Goal: Task Accomplishment & Management: Use online tool/utility

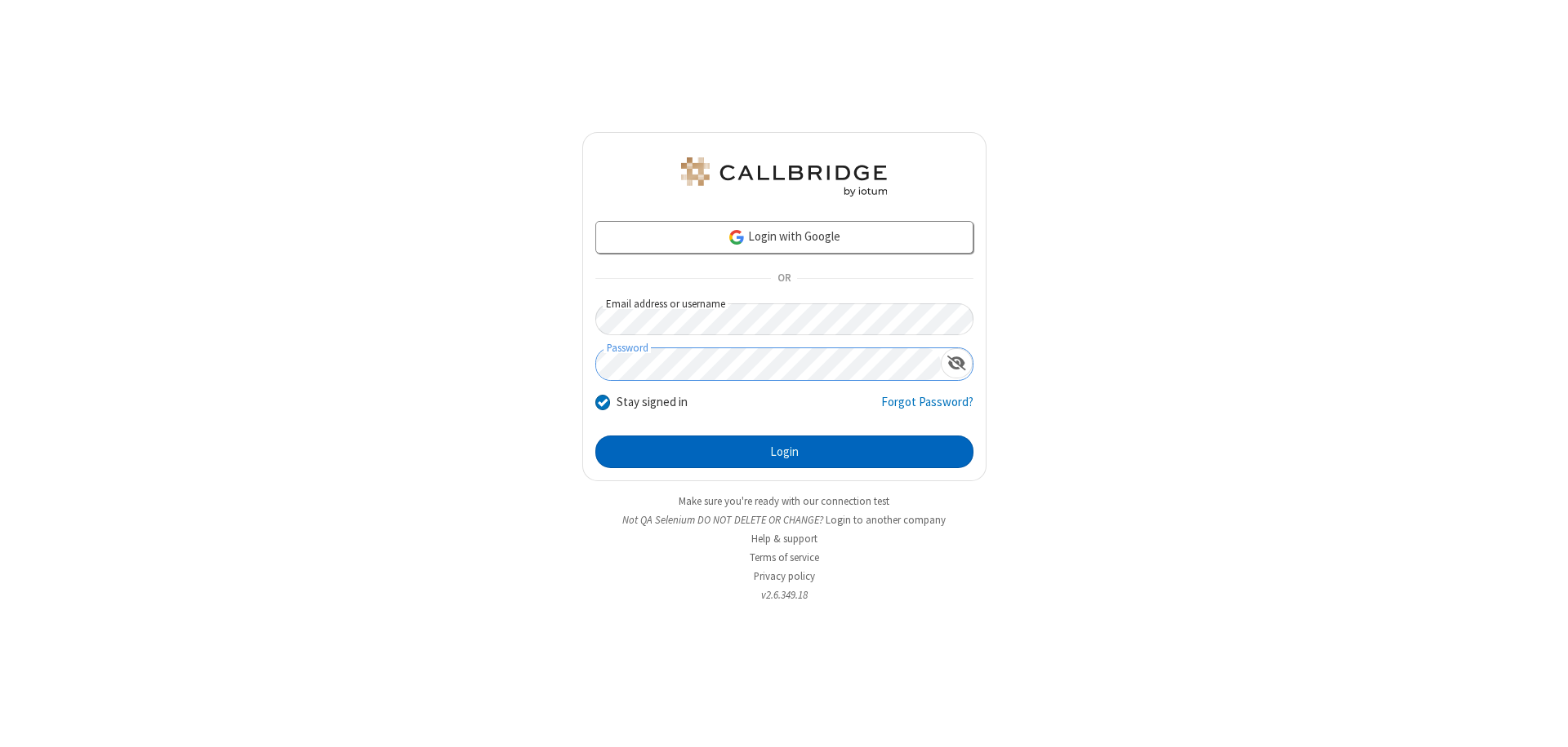
click at [784, 452] on button "Login" at bounding box center [784, 452] width 378 height 32
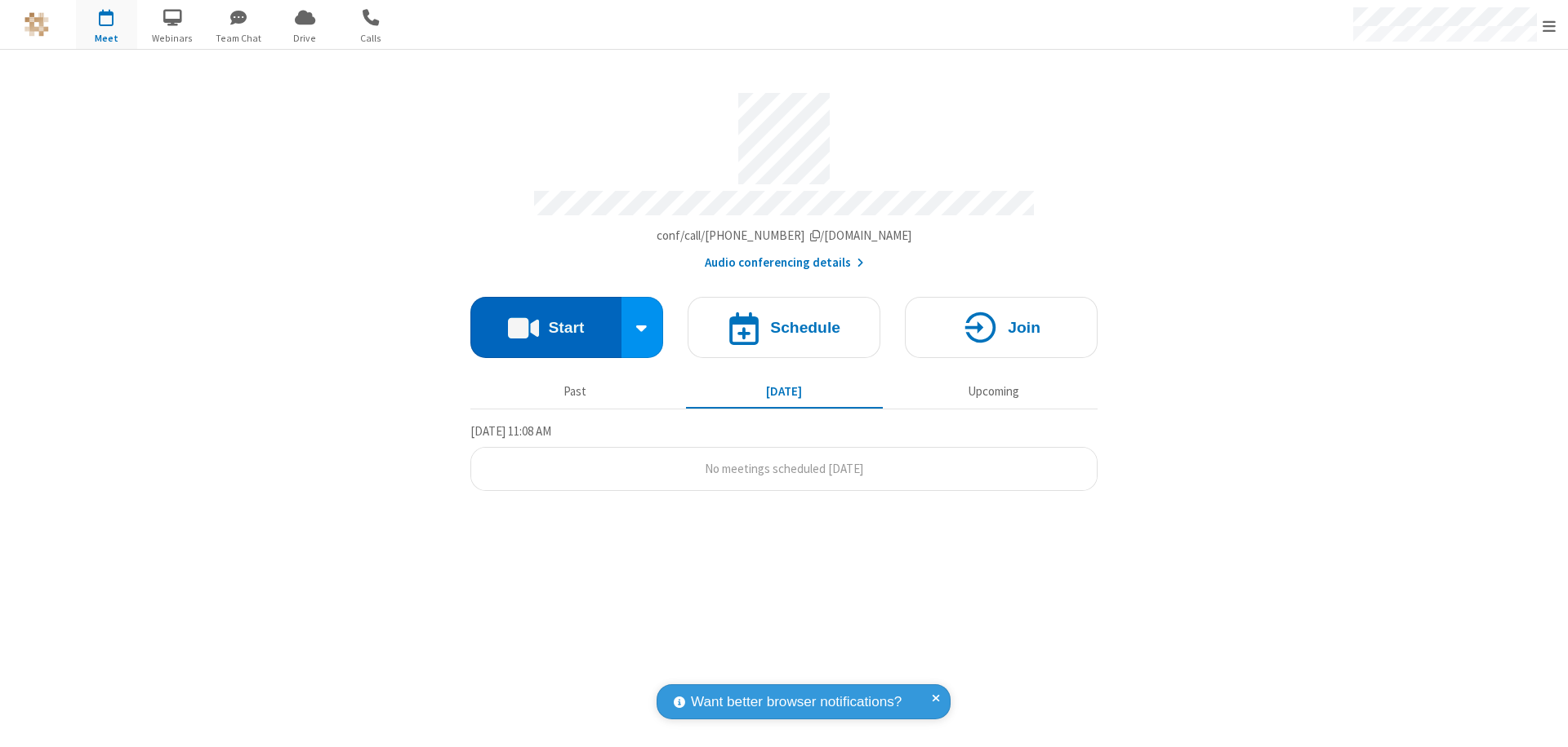
click at [545, 320] on button "Start" at bounding box center [545, 327] width 151 height 61
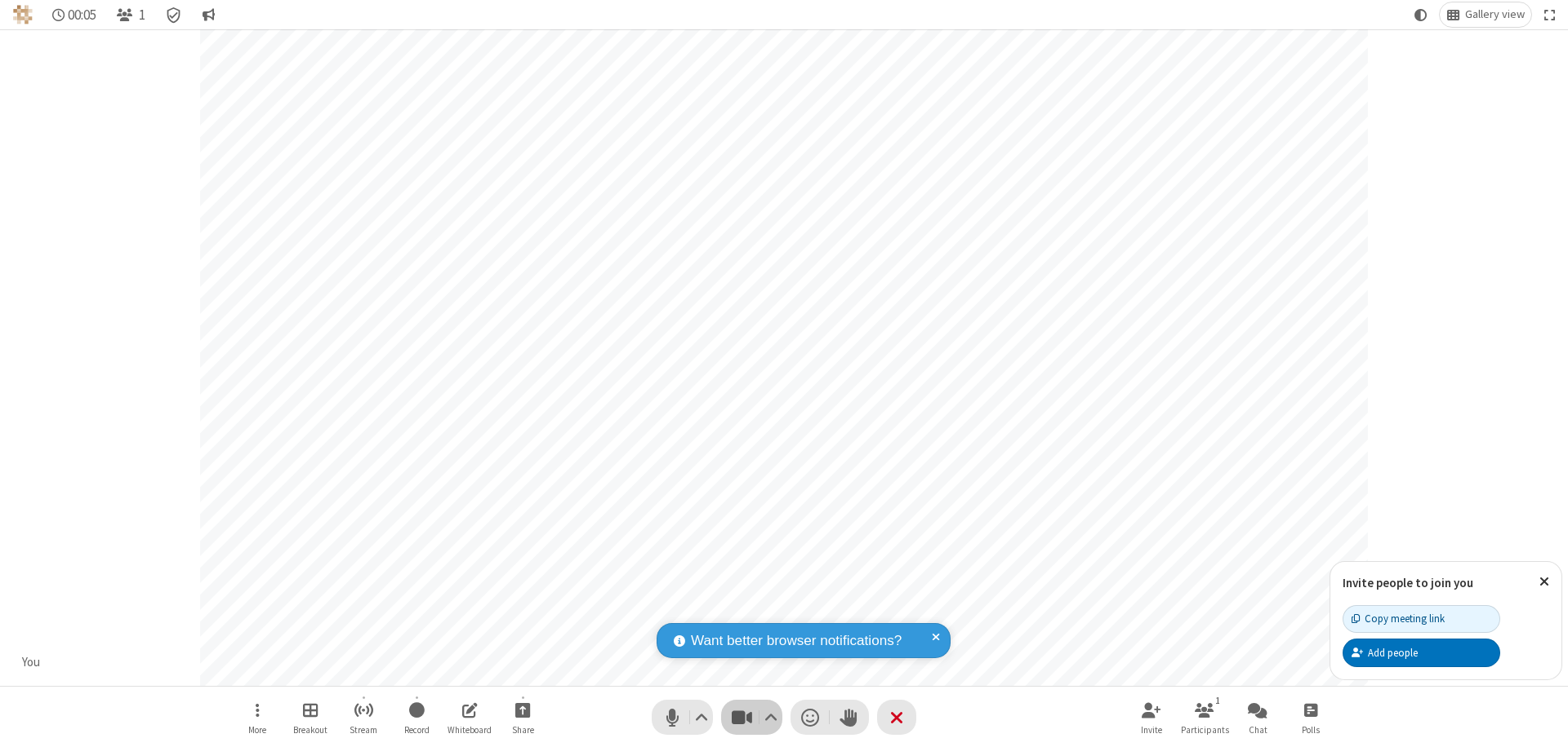
click at [741, 717] on span "Stop video (⌘+Shift+V)" at bounding box center [741, 717] width 24 height 23
click at [741, 717] on span "Start video (⌘+Shift+V)" at bounding box center [741, 717] width 24 height 23
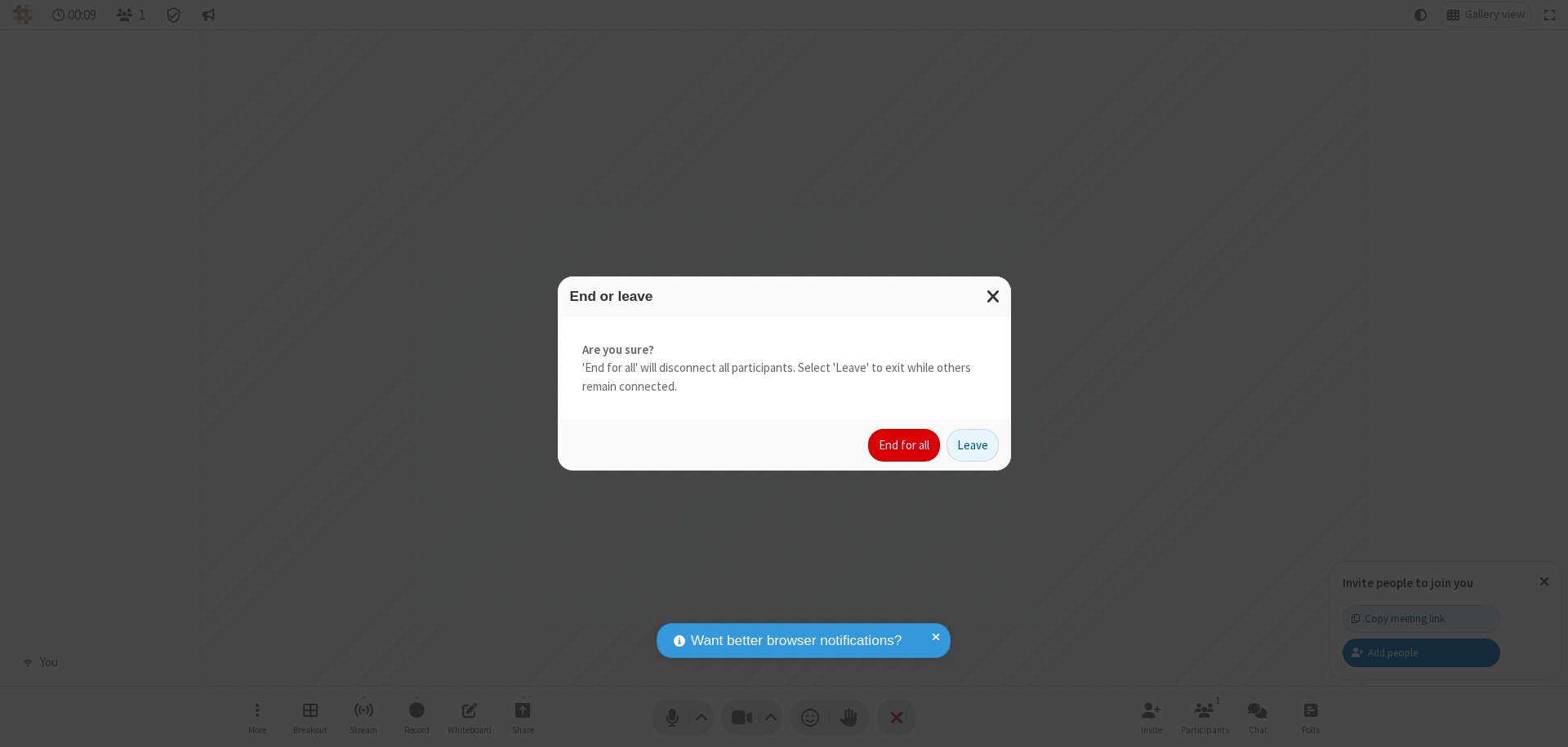
click at [905, 446] on button "End for all" at bounding box center [904, 446] width 72 height 32
